Goal: Information Seeking & Learning: Understand process/instructions

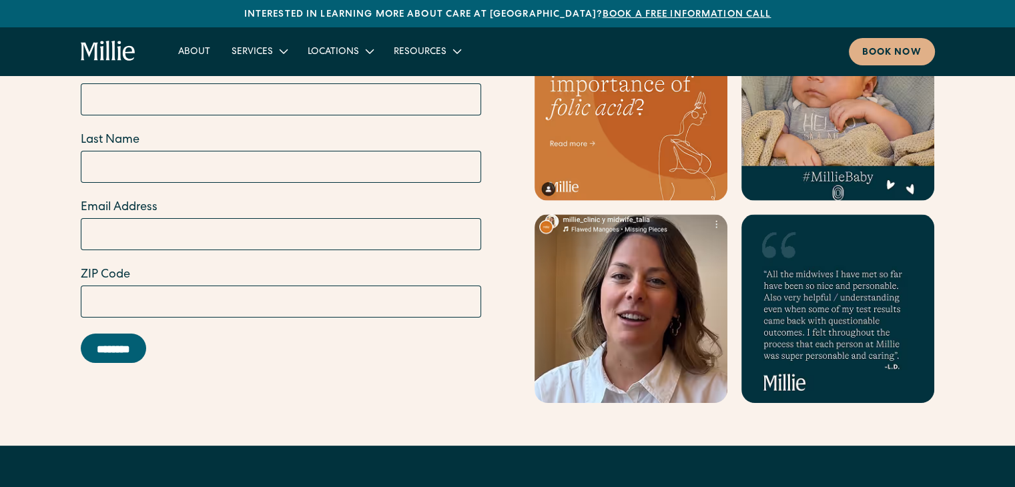
scroll to position [5510, 0]
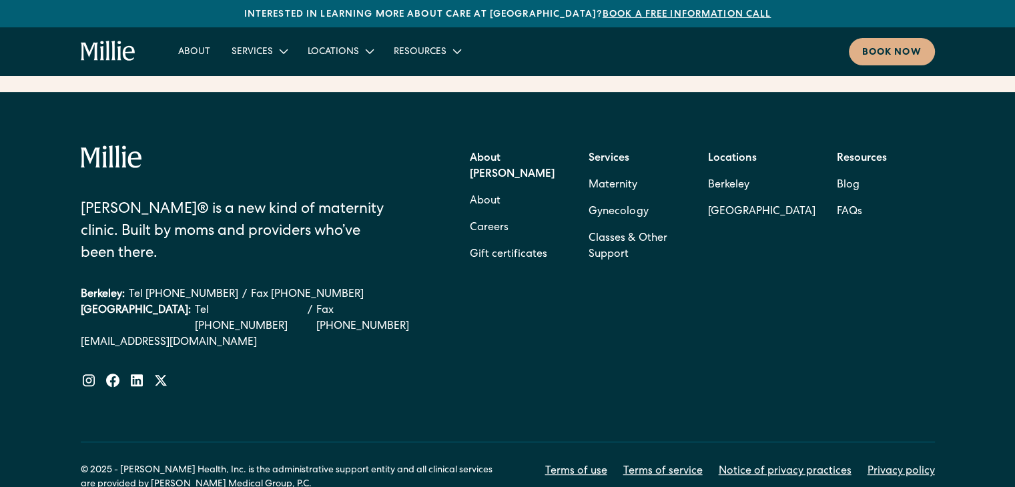
click at [654, 464] on link "Terms of service" at bounding box center [662, 472] width 79 height 16
click at [583, 464] on link "Terms of use" at bounding box center [576, 472] width 62 height 16
click at [681, 464] on link "Terms of service" at bounding box center [662, 472] width 79 height 16
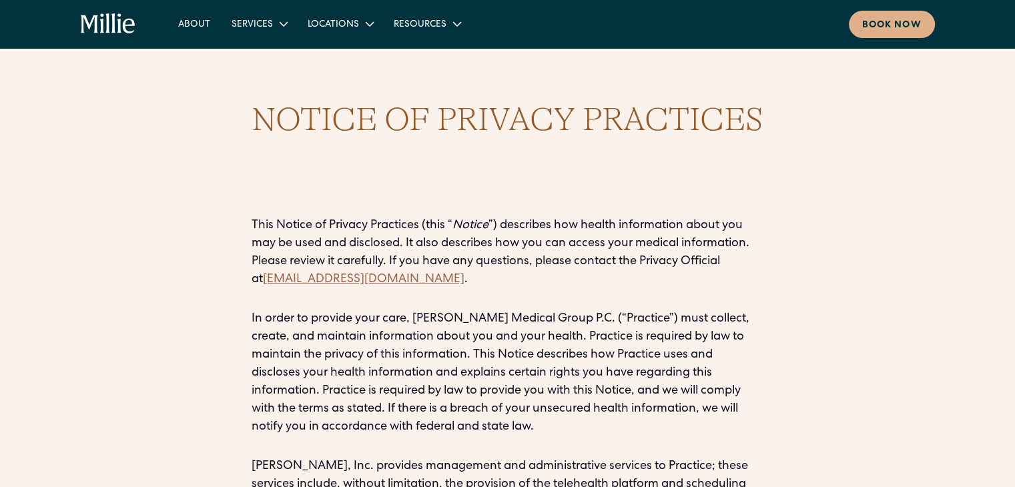
click at [558, 222] on p "This Notice of Privacy Practices (this “ Notice ”) describes how health informa…" at bounding box center [507, 253] width 512 height 72
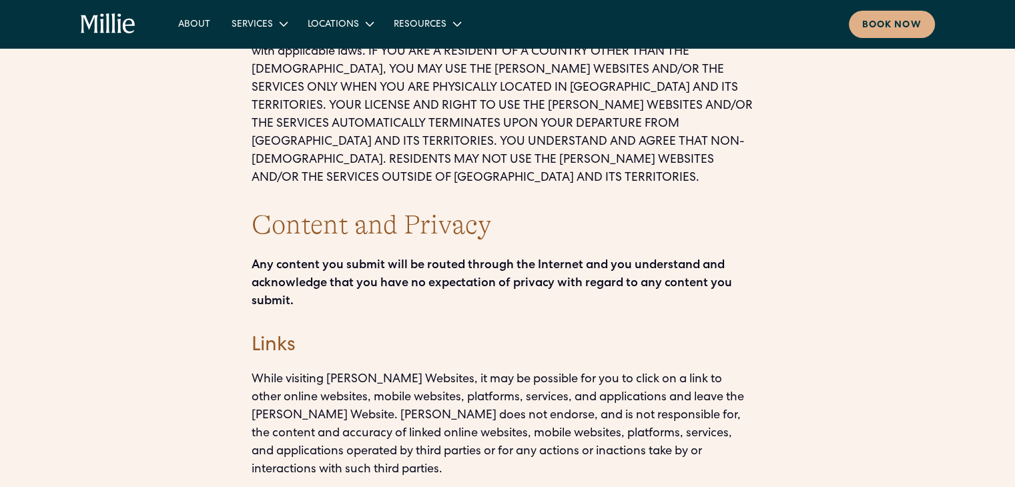
scroll to position [3594, 0]
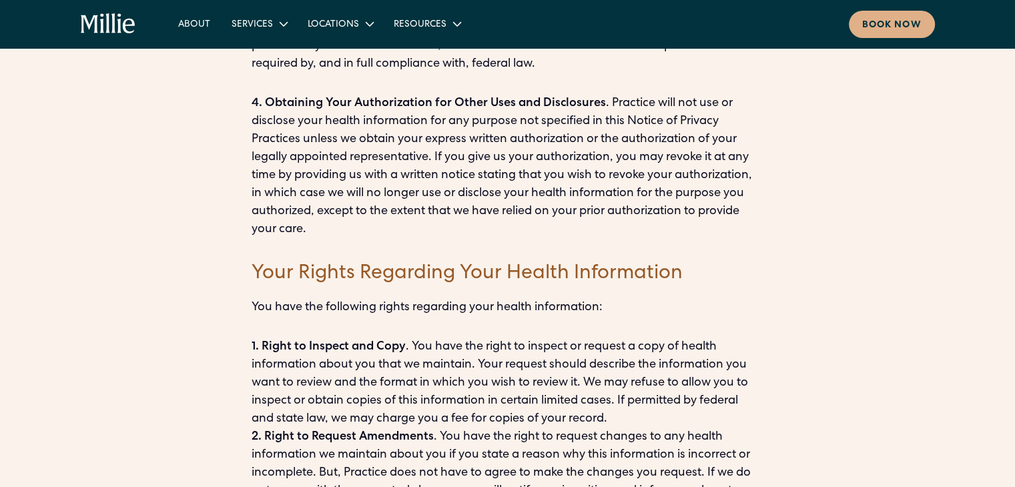
scroll to position [4107, 0]
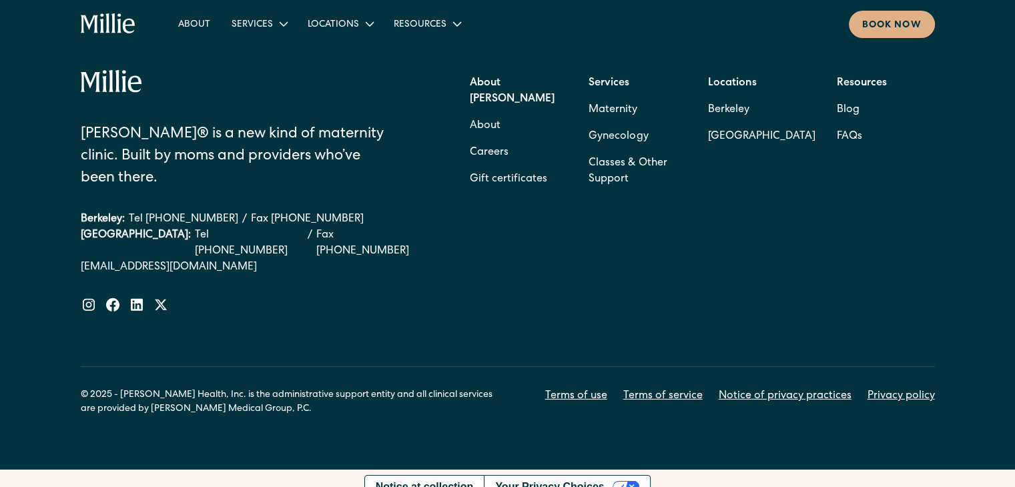
click at [900, 388] on link "Privacy policy" at bounding box center [900, 396] width 67 height 16
click at [778, 388] on link "Notice of privacy practices" at bounding box center [784, 396] width 133 height 16
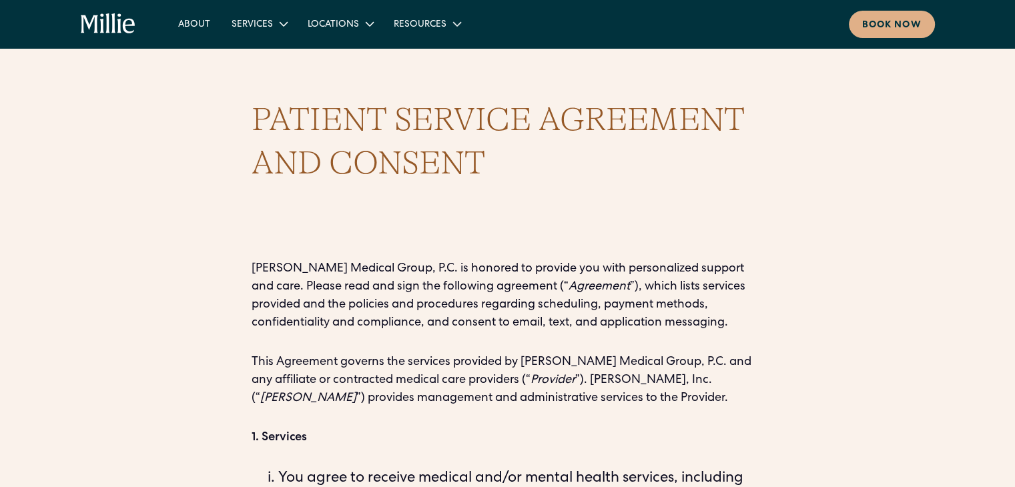
click at [445, 270] on p "Millie Medical Group, P.C. is honored to provide you with personalized support …" at bounding box center [507, 296] width 512 height 72
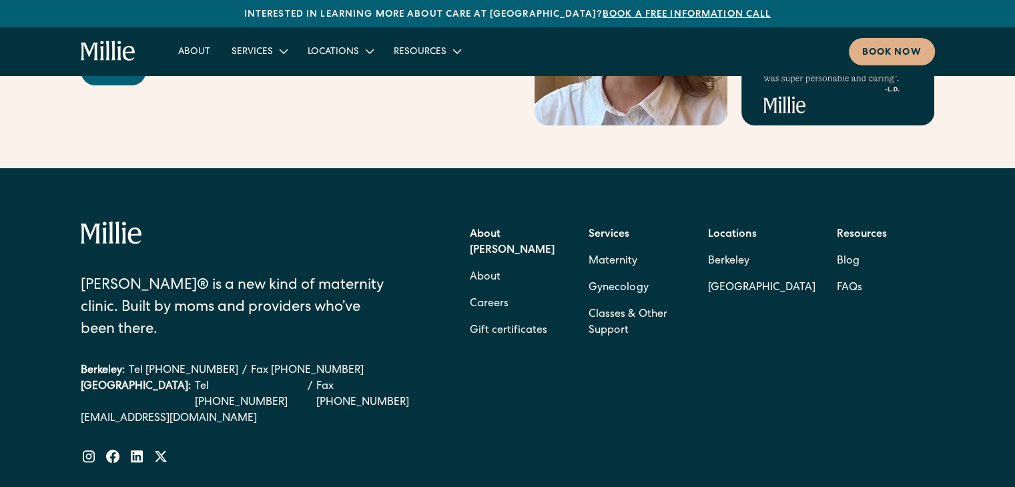
scroll to position [5510, 0]
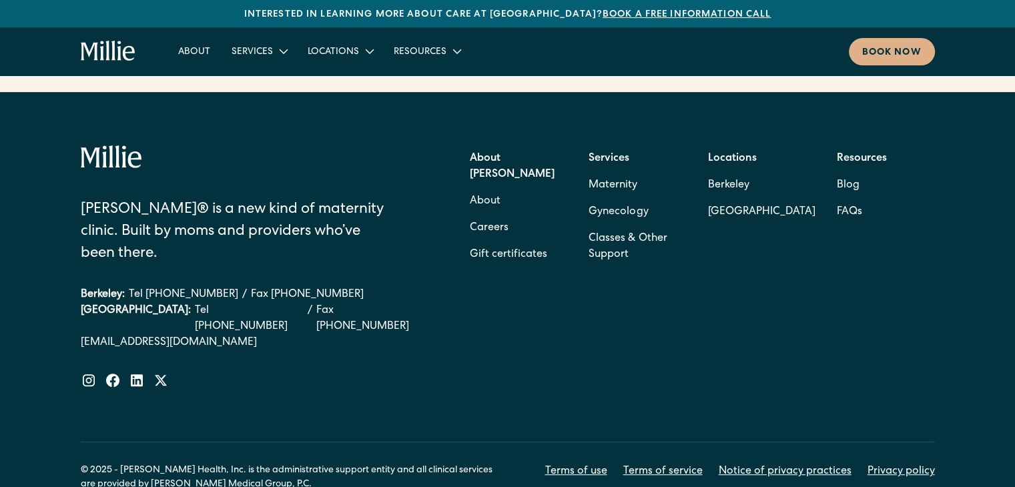
click at [682, 464] on link "Terms of service" at bounding box center [662, 472] width 79 height 16
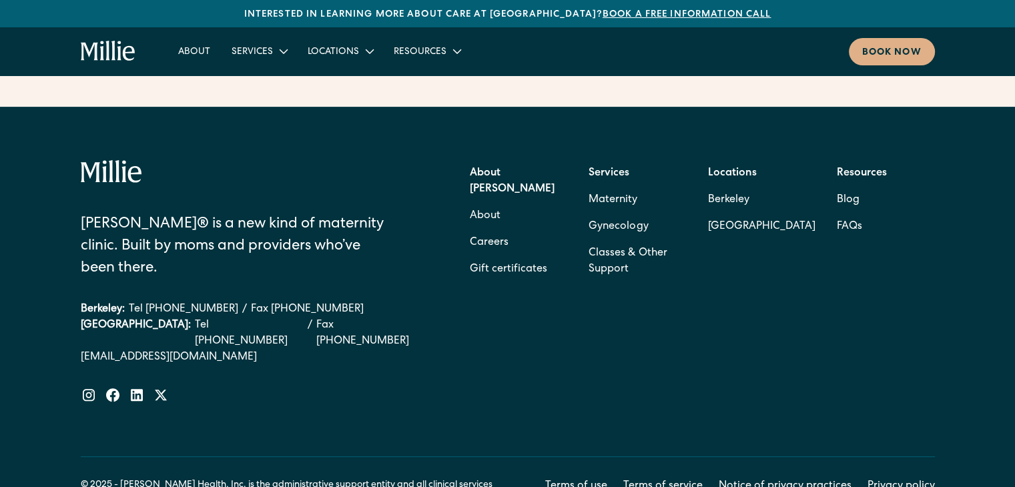
scroll to position [5510, 0]
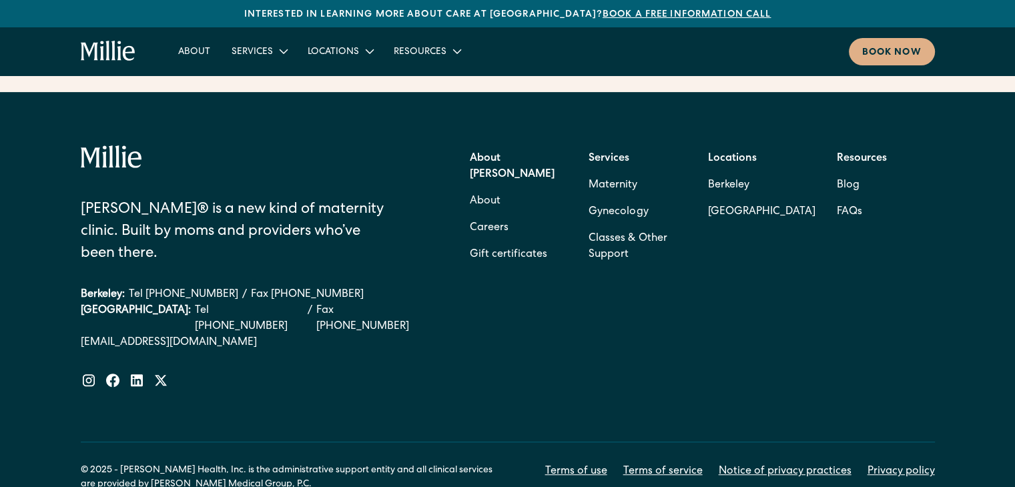
click at [766, 464] on link "Notice of privacy practices" at bounding box center [784, 472] width 133 height 16
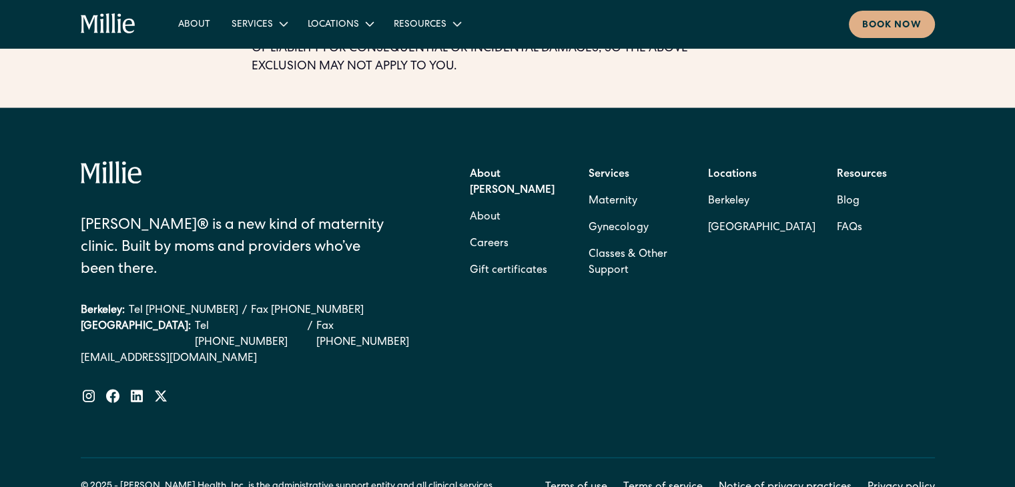
scroll to position [2820, 0]
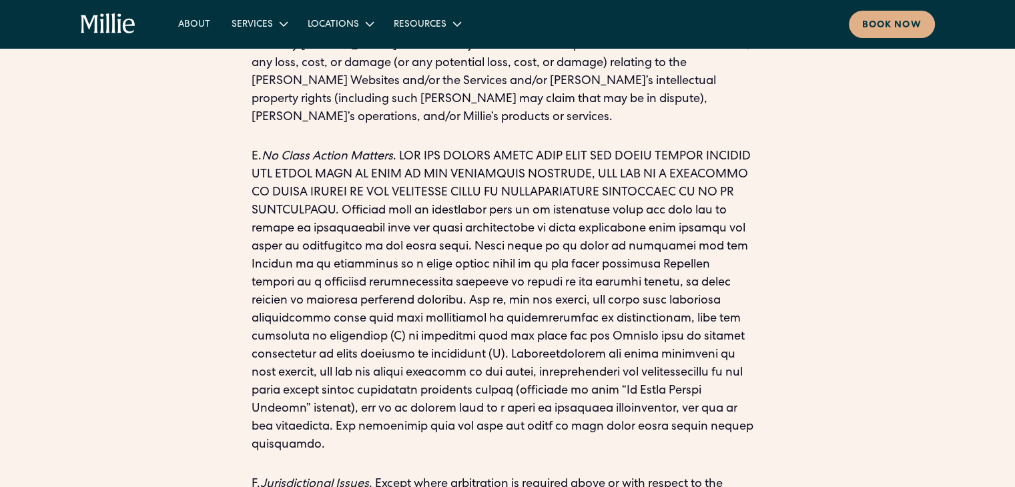
scroll to position [7239, 0]
